Goal: Information Seeking & Learning: Learn about a topic

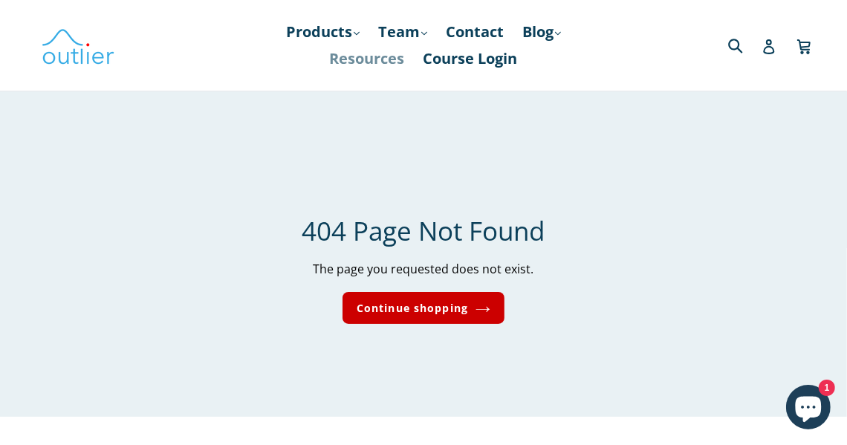
click at [338, 54] on link "Resources" at bounding box center [367, 58] width 90 height 27
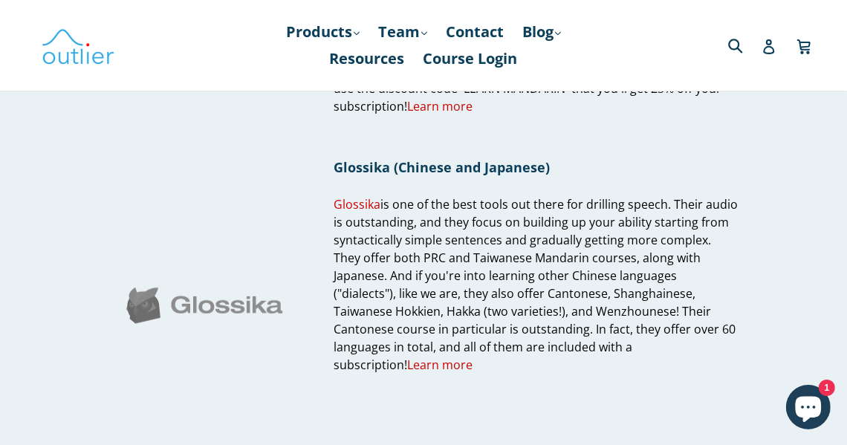
scroll to position [135, 0]
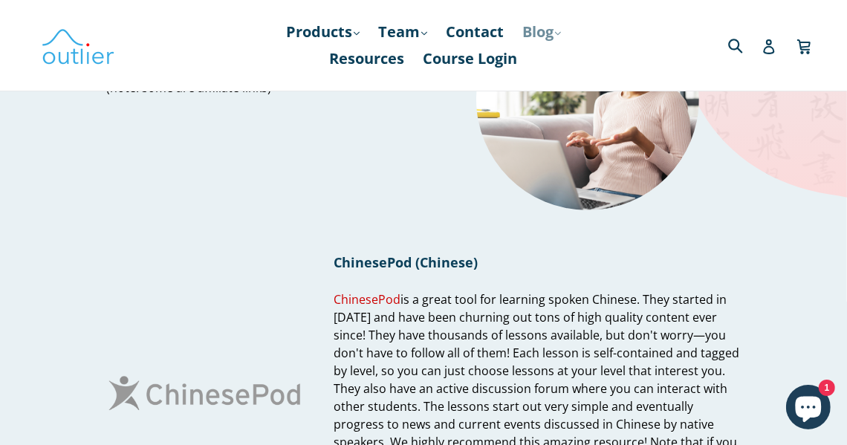
click at [550, 33] on link "Blog .cls-1{fill:#231f20} expand" at bounding box center [541, 32] width 53 height 27
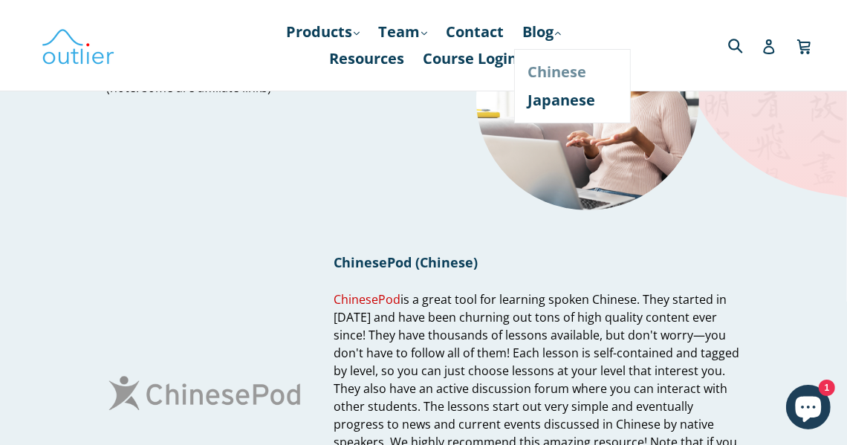
click at [566, 74] on link "Chinese" at bounding box center [572, 72] width 90 height 28
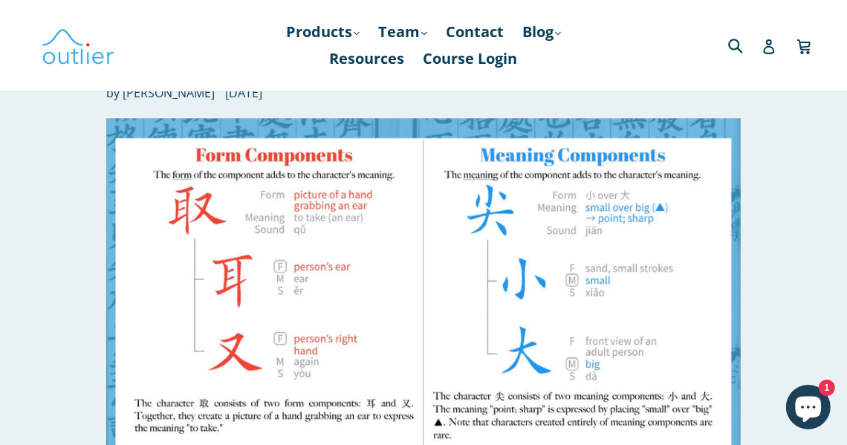
scroll to position [6101, 0]
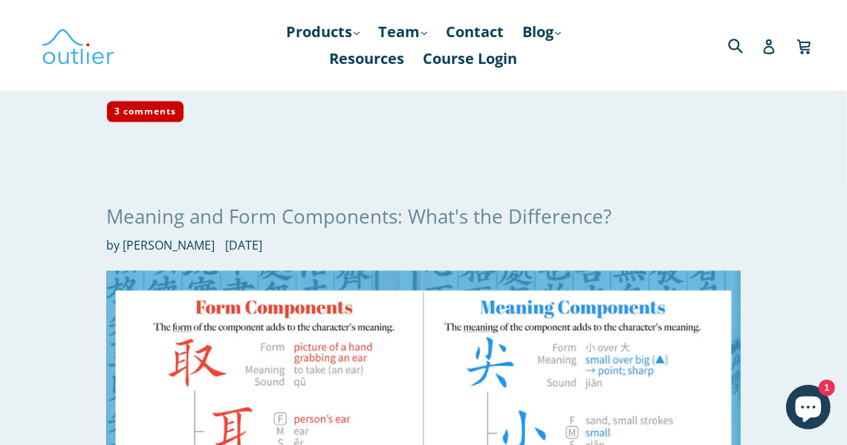
click at [220, 209] on link "Meaning and Form Components: What's the Difference?" at bounding box center [358, 216] width 505 height 27
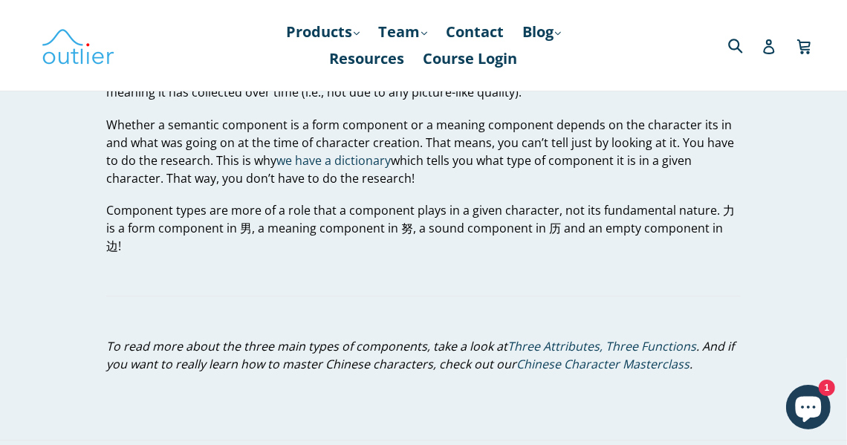
scroll to position [2599, 0]
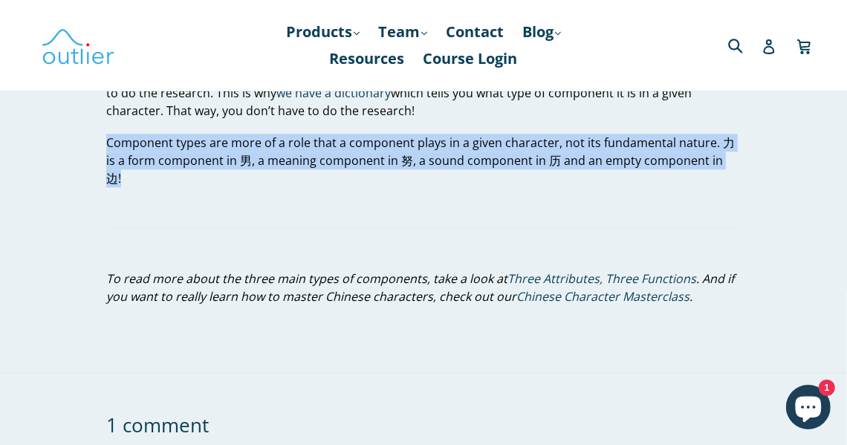
drag, startPoint x: 108, startPoint y: 141, endPoint x: 748, endPoint y: 158, distance: 640.3
copy p "Component types are more of a role that a component plays in a given character,…"
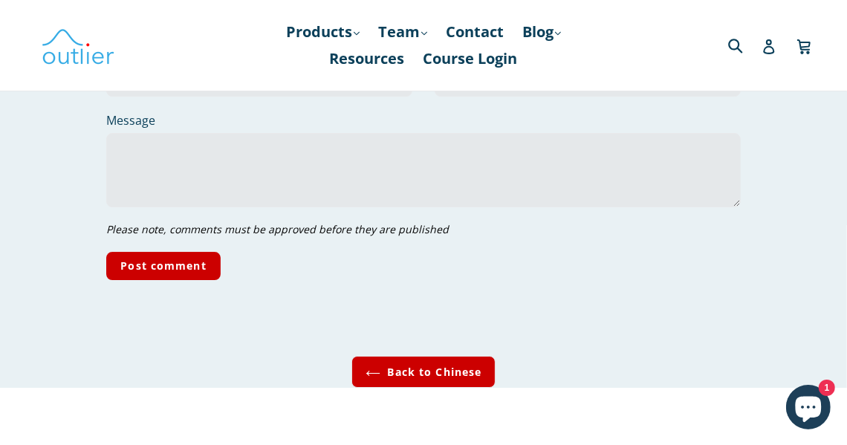
scroll to position [3267, 0]
